Goal: Share content

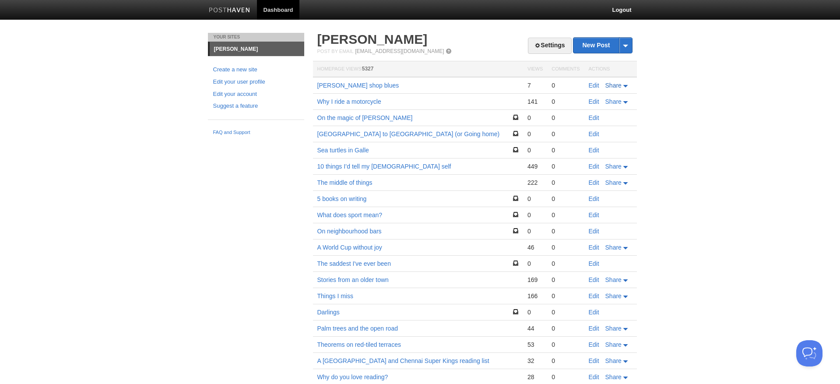
click at [618, 86] on span "Share" at bounding box center [613, 85] width 16 height 7
click at [597, 113] on span "Twitter" at bounding box center [594, 112] width 20 height 7
click at [241, 293] on div "Your Sites [PERSON_NAME] Create a new site Edit your user profile Edit your acc…" at bounding box center [420, 233] width 438 height 400
